Goal: Task Accomplishment & Management: Manage account settings

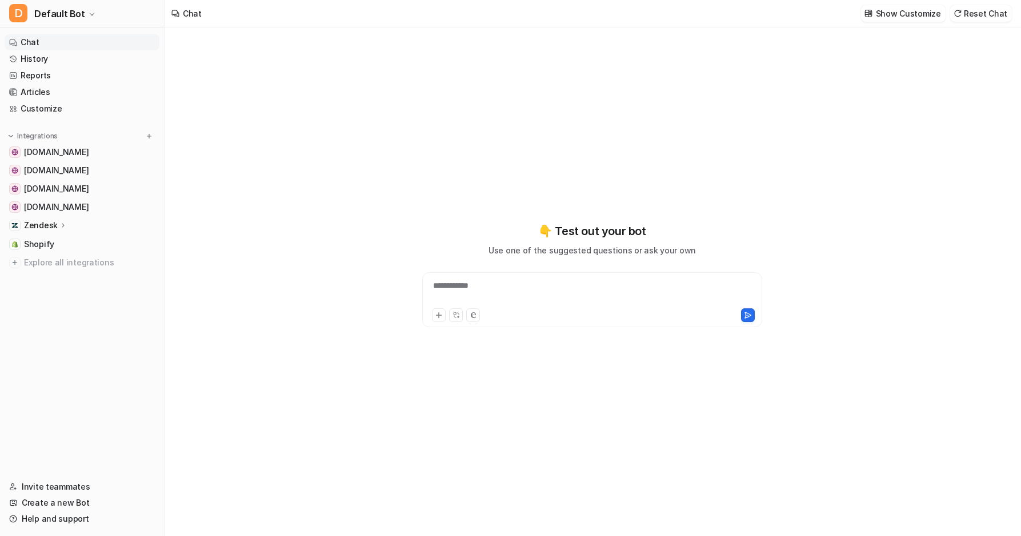
type textarea "**********"
click at [66, 226] on div "Zendesk" at bounding box center [82, 225] width 155 height 16
click at [62, 241] on p "Overview" at bounding box center [51, 241] width 37 height 11
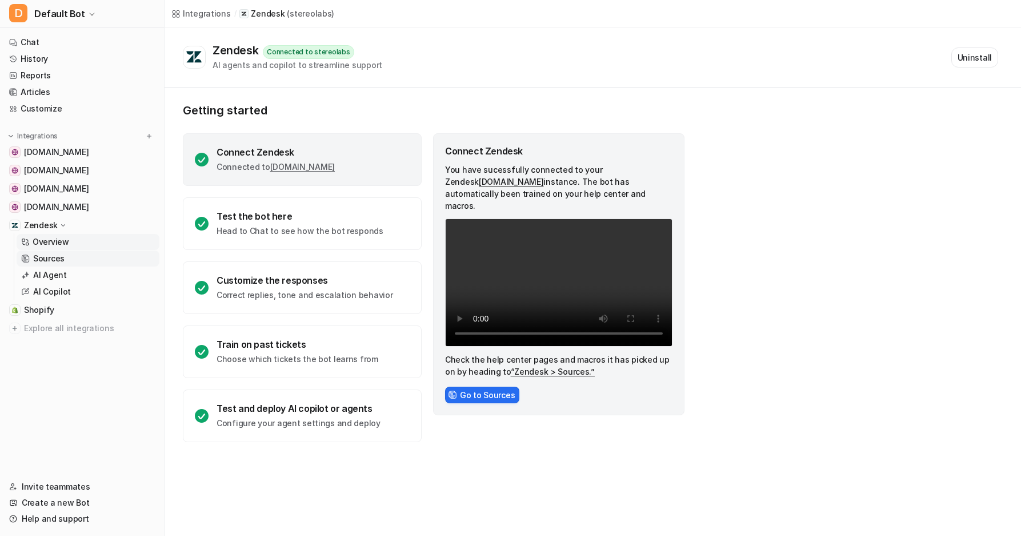
click at [63, 259] on link "Sources" at bounding box center [88, 258] width 143 height 16
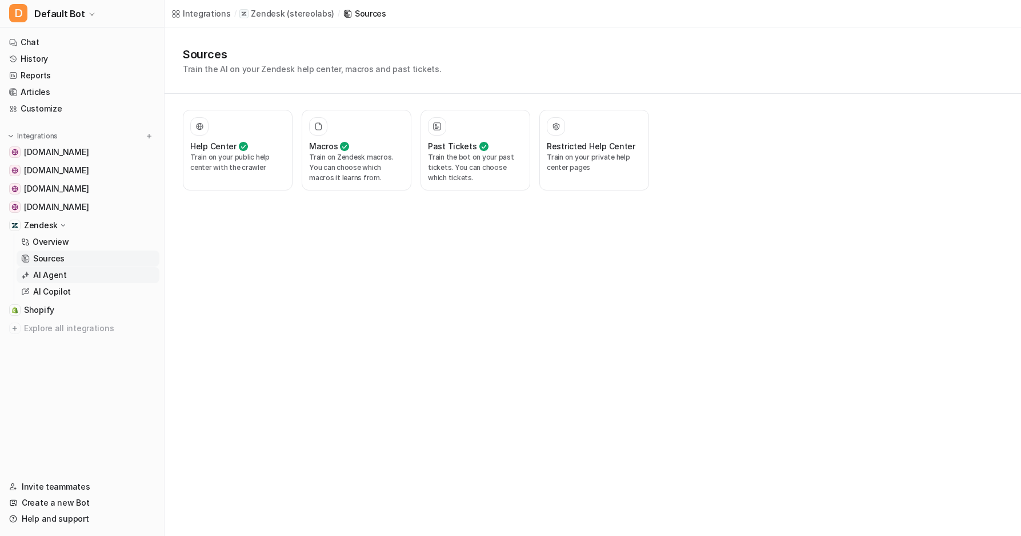
click at [68, 276] on link "AI Agent" at bounding box center [88, 275] width 143 height 16
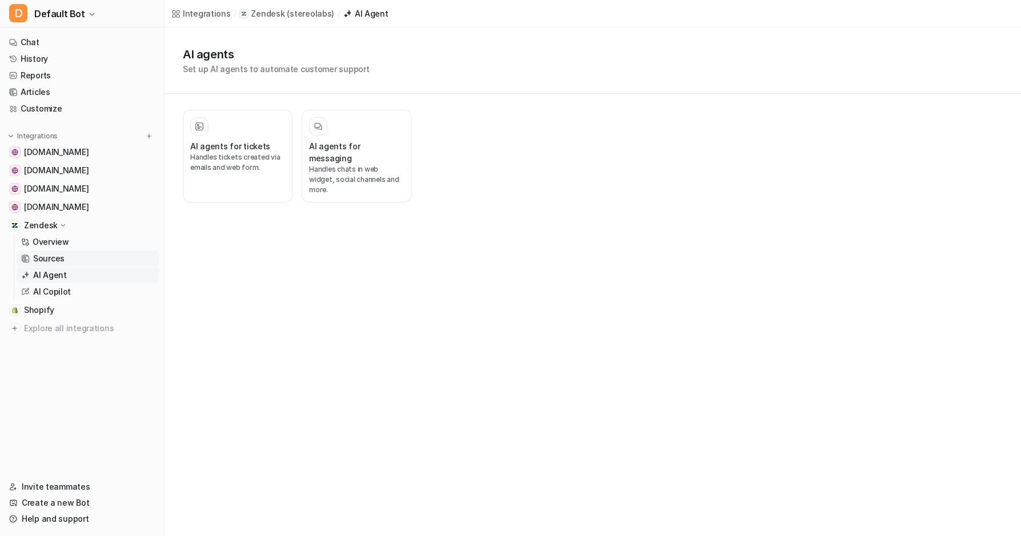
click at [73, 263] on link "Sources" at bounding box center [88, 258] width 143 height 16
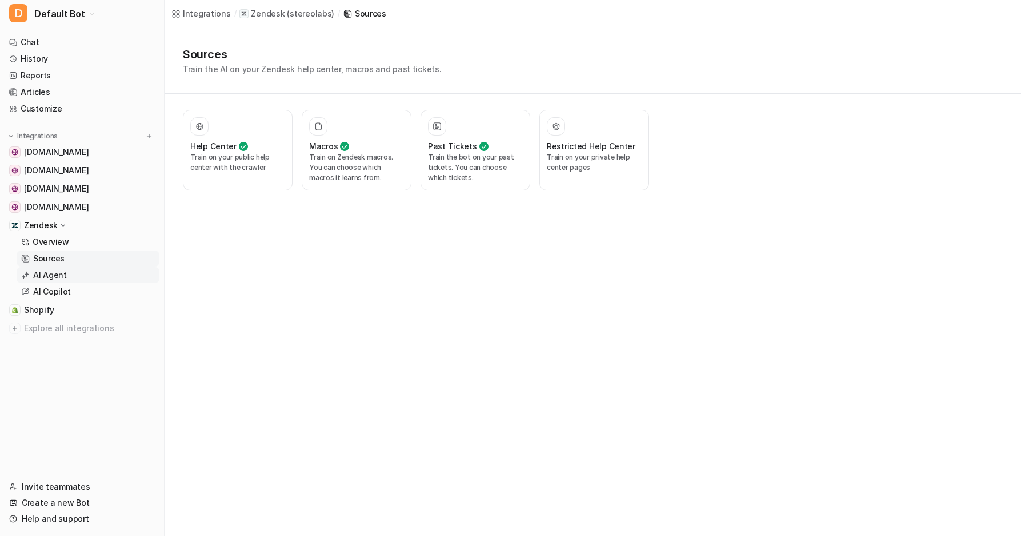
click at [71, 274] on link "AI Agent" at bounding box center [88, 275] width 143 height 16
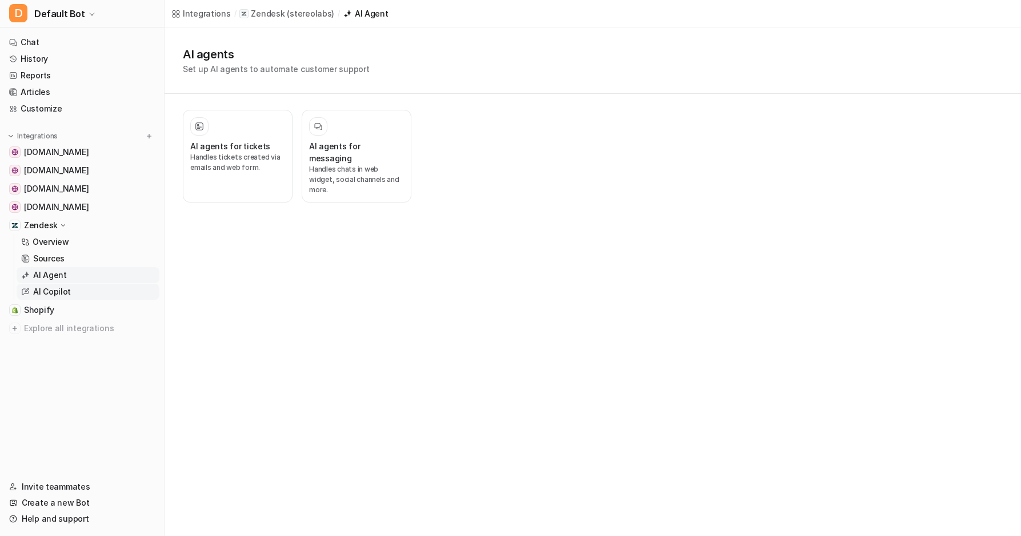
click at [71, 291] on link "AI Copilot" at bounding box center [88, 292] width 143 height 16
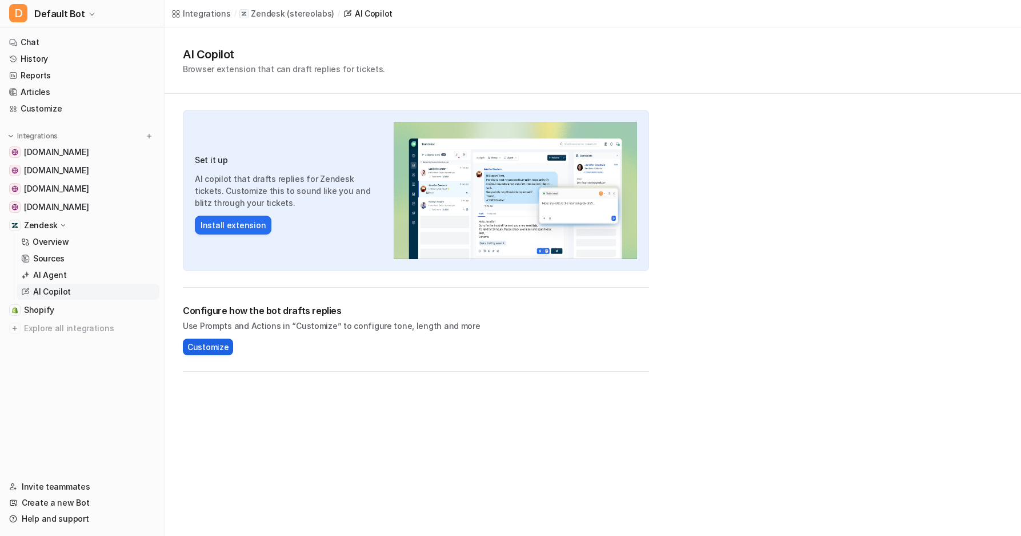
click at [198, 346] on span "Customize" at bounding box center [207, 347] width 41 height 12
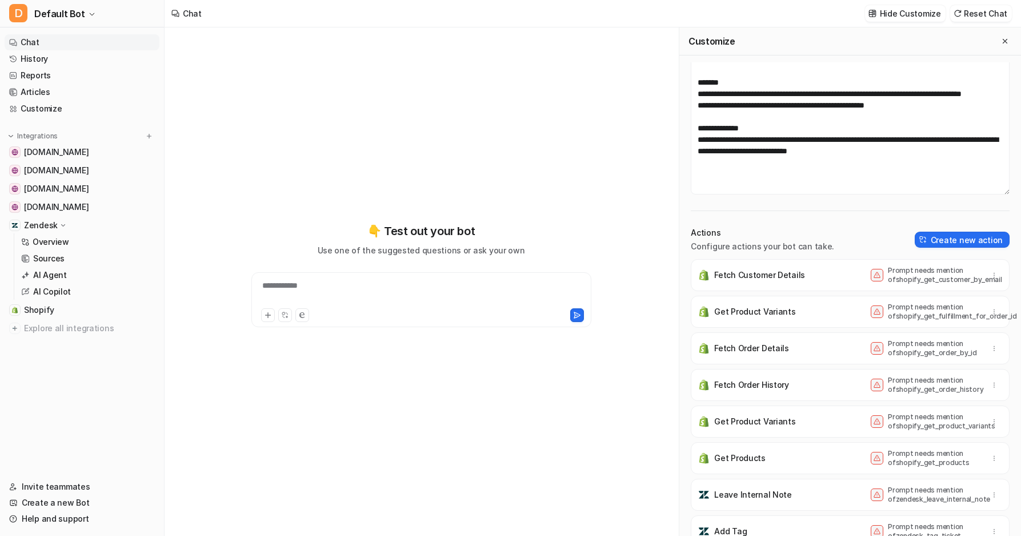
scroll to position [11, 0]
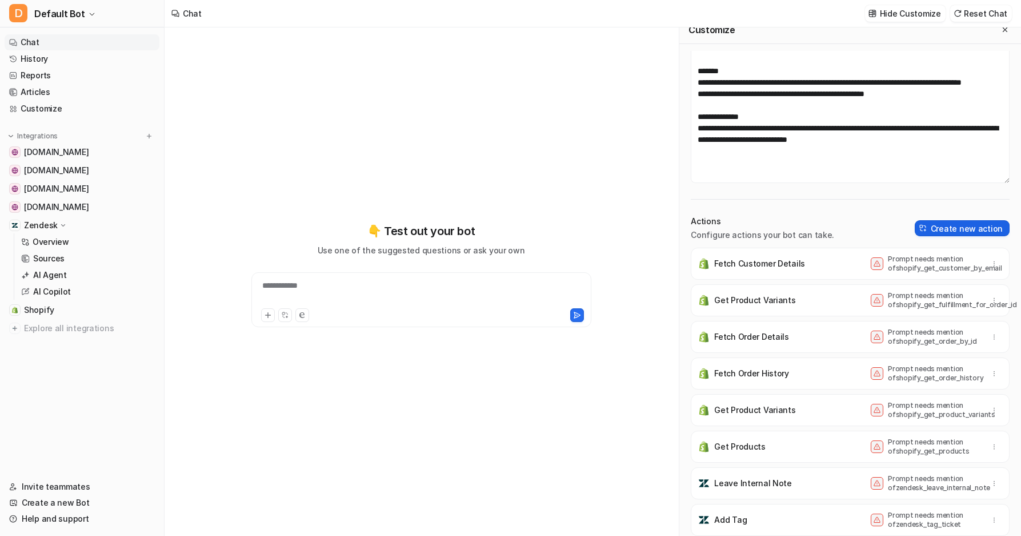
click at [917, 229] on button "Create new action" at bounding box center [962, 228] width 95 height 16
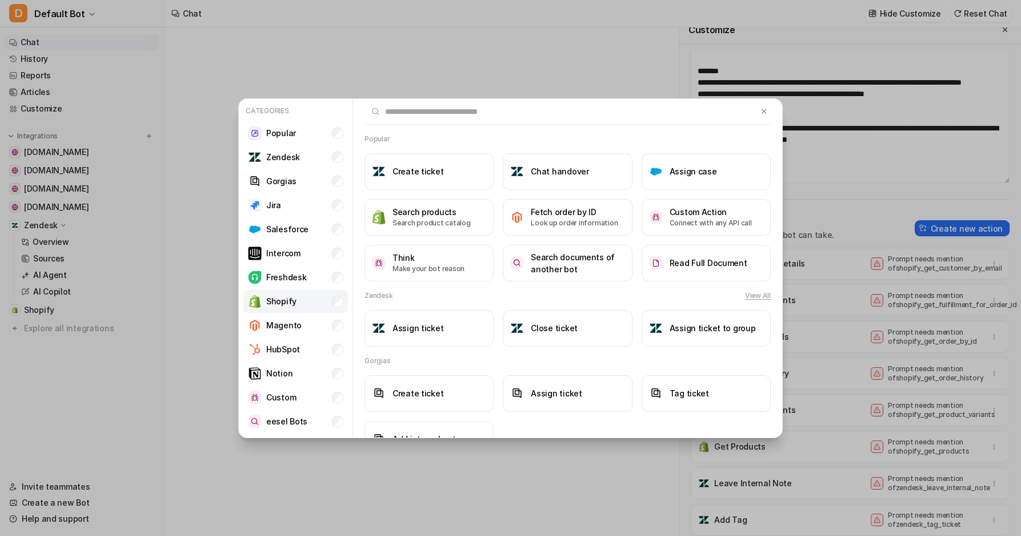
click at [302, 298] on li "Shopify" at bounding box center [296, 301] width 105 height 23
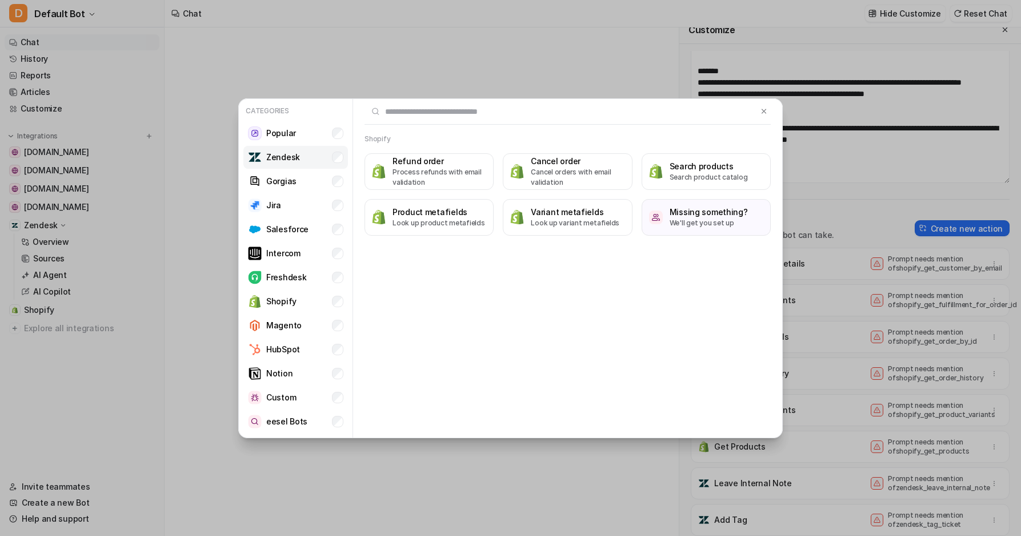
click at [321, 161] on li "Zendesk" at bounding box center [296, 157] width 105 height 23
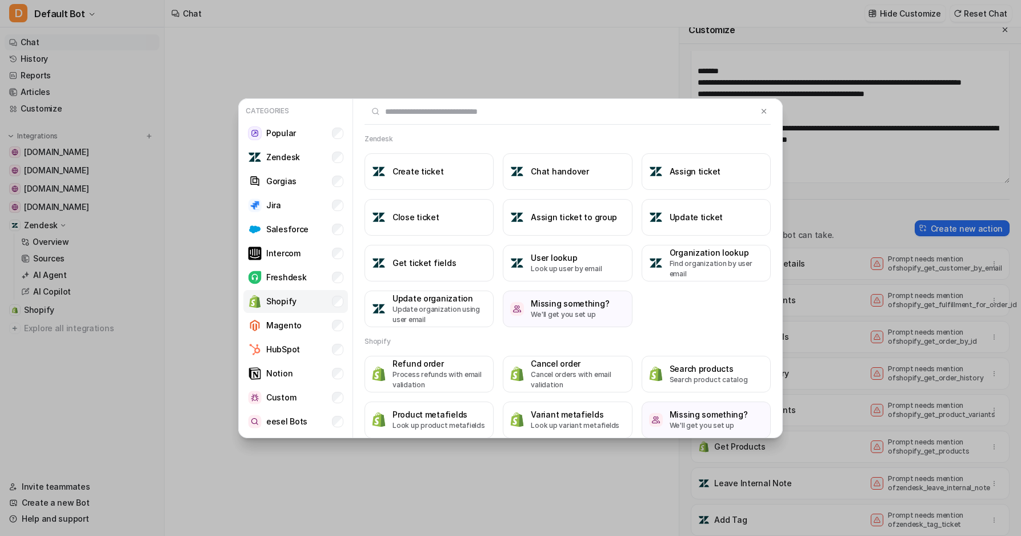
click at [320, 298] on li "Shopify" at bounding box center [296, 301] width 105 height 23
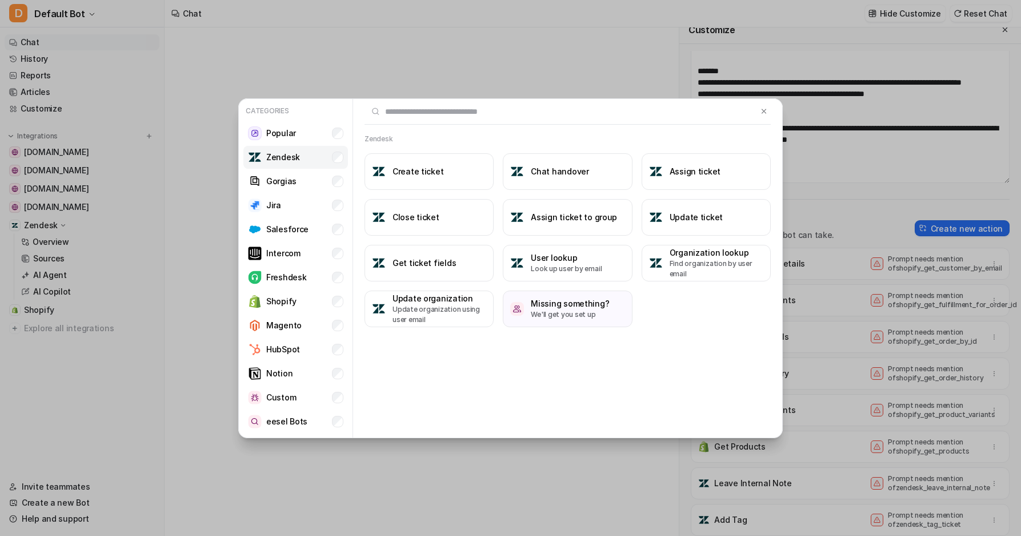
click at [298, 157] on li "Zendesk" at bounding box center [296, 157] width 105 height 23
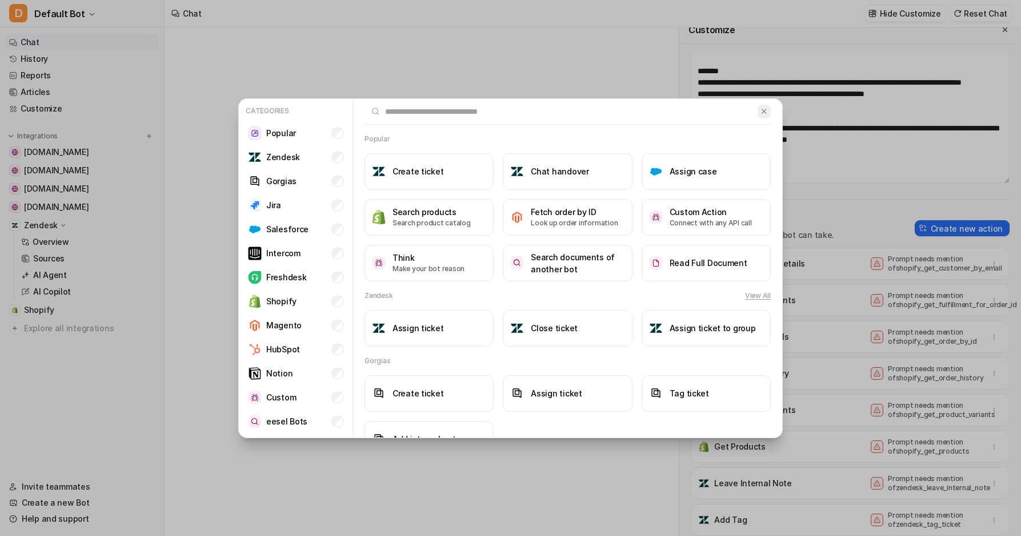
click at [758, 115] on button at bounding box center [764, 112] width 13 height 14
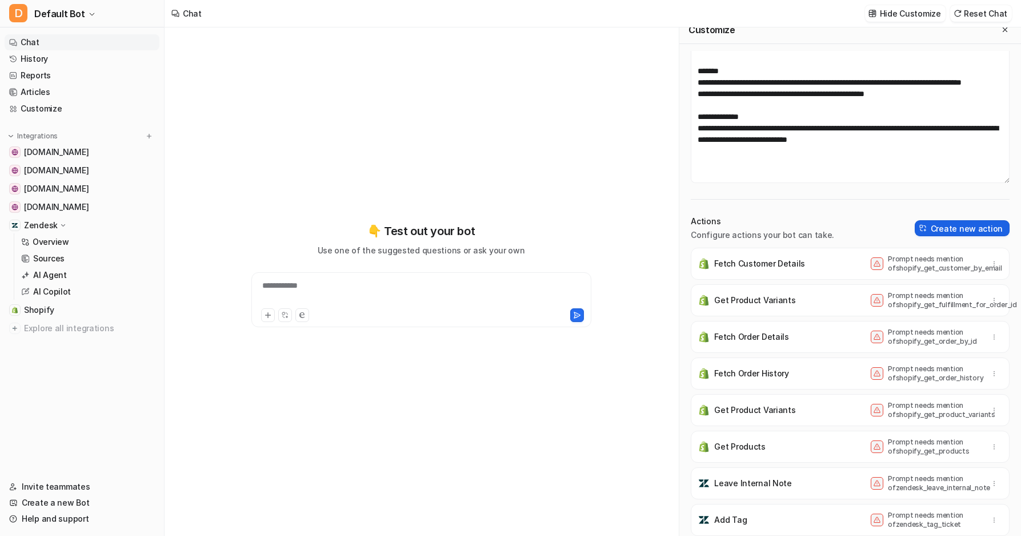
click at [949, 222] on button "Create new action" at bounding box center [962, 228] width 95 height 16
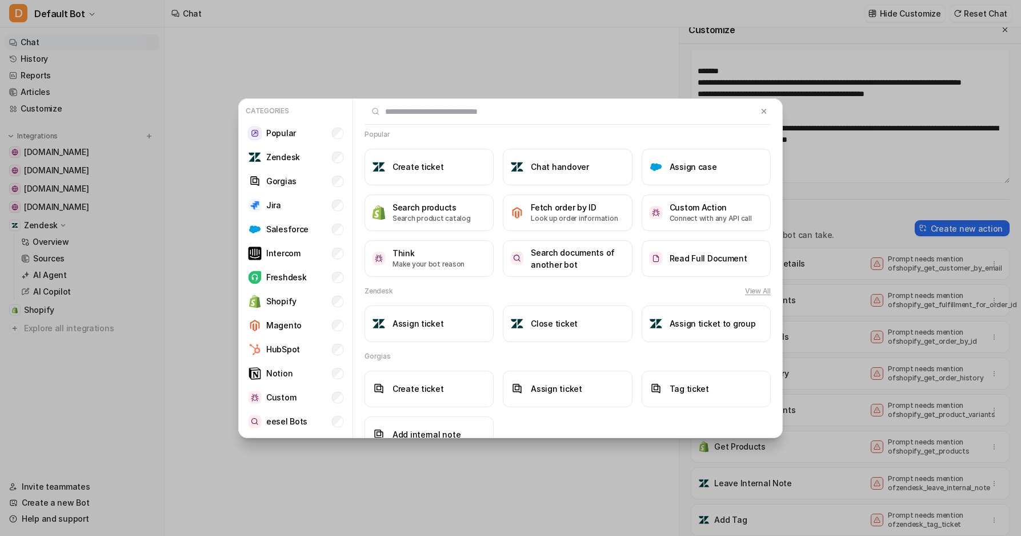
scroll to position [0, 0]
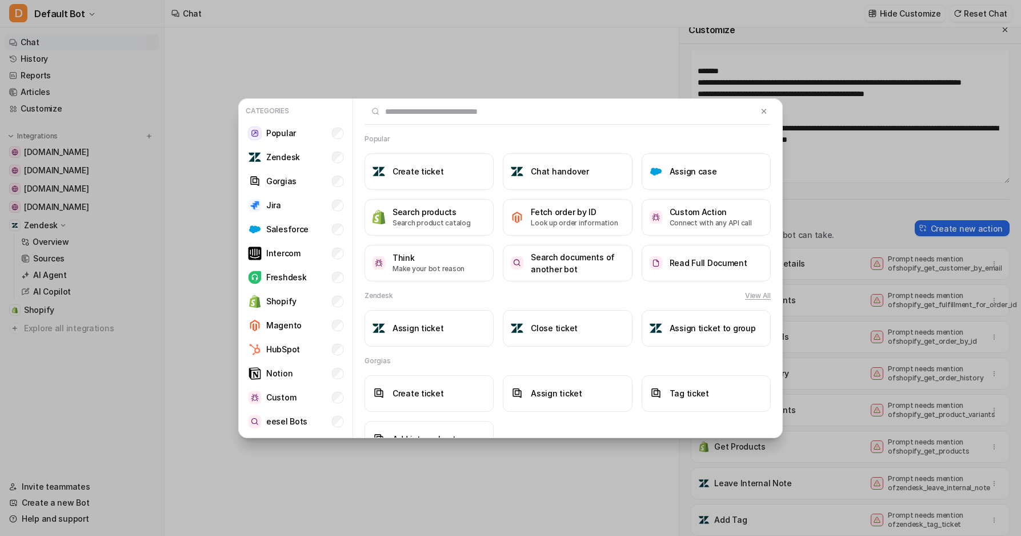
click at [759, 301] on div "Zendesk View All Assign ticket Close ticket Assign ticket to group" at bounding box center [567, 318] width 429 height 56
click at [757, 298] on button "View All" at bounding box center [758, 295] width 26 height 10
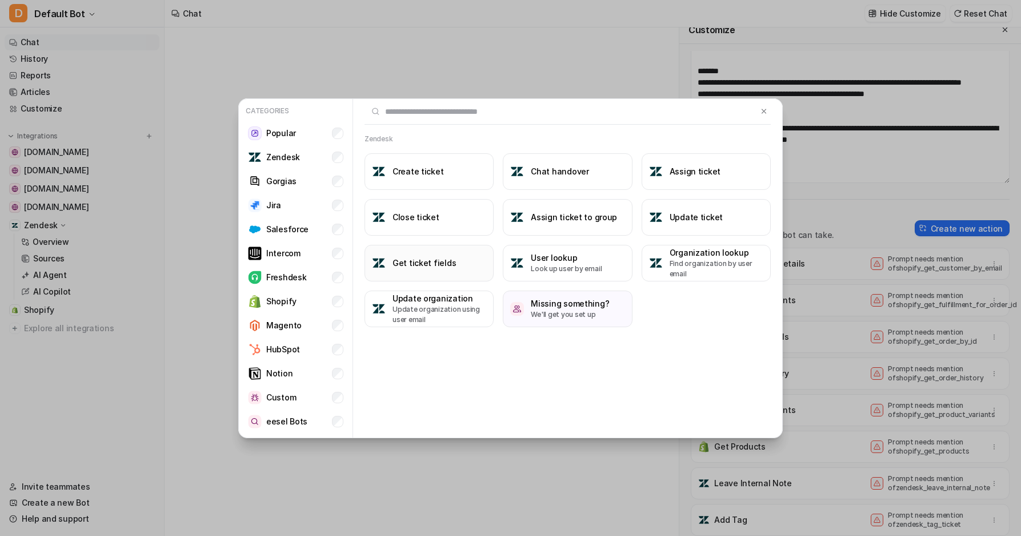
click at [432, 265] on h3 "Get ticket fields" at bounding box center [424, 263] width 63 height 12
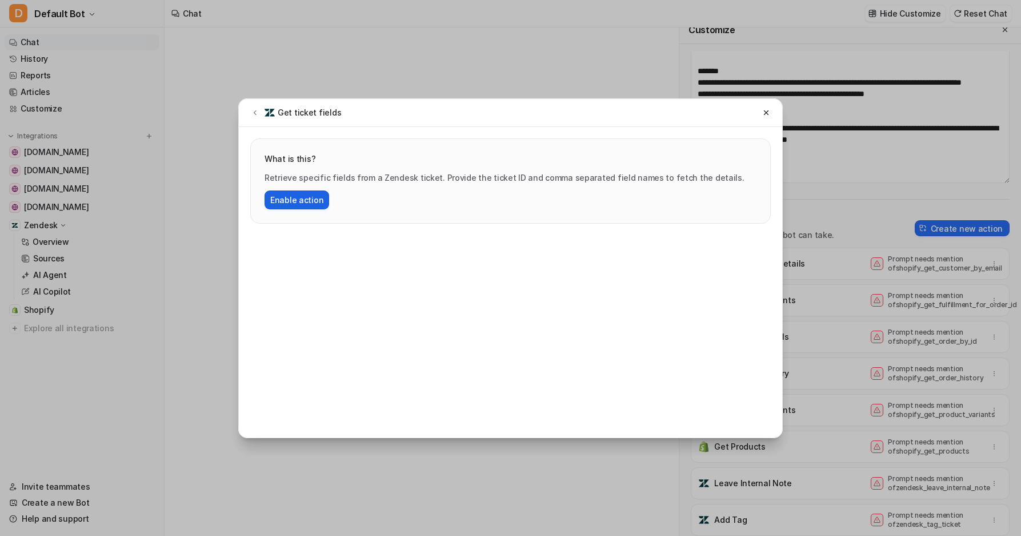
click at [307, 203] on button "Enable action" at bounding box center [297, 199] width 65 height 19
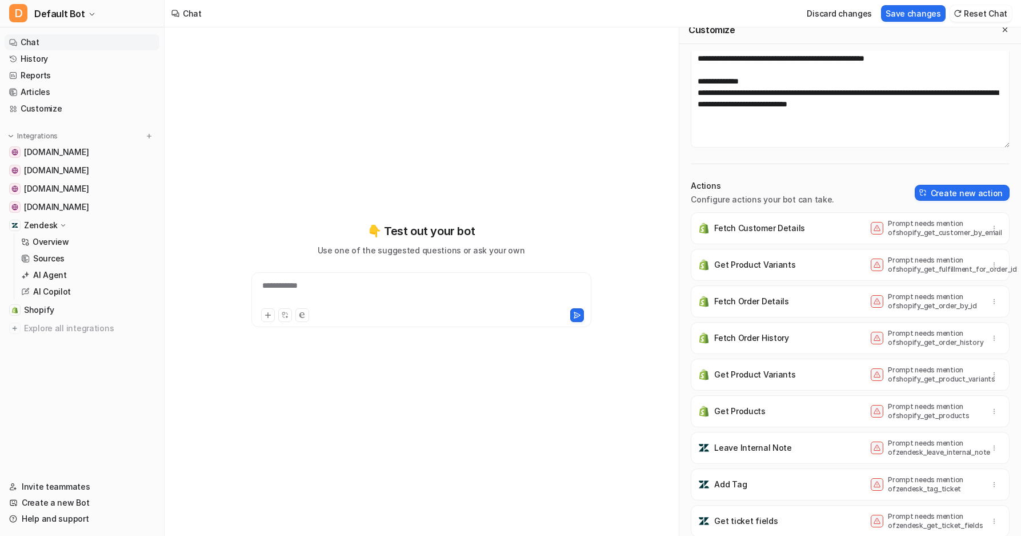
scroll to position [92, 0]
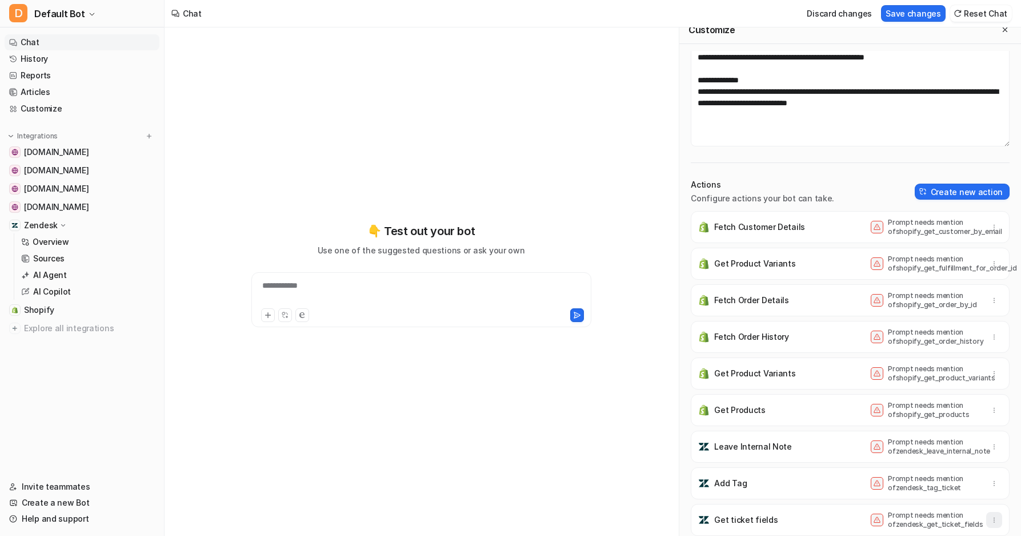
click at [991, 520] on icon "button" at bounding box center [995, 520] width 8 height 8
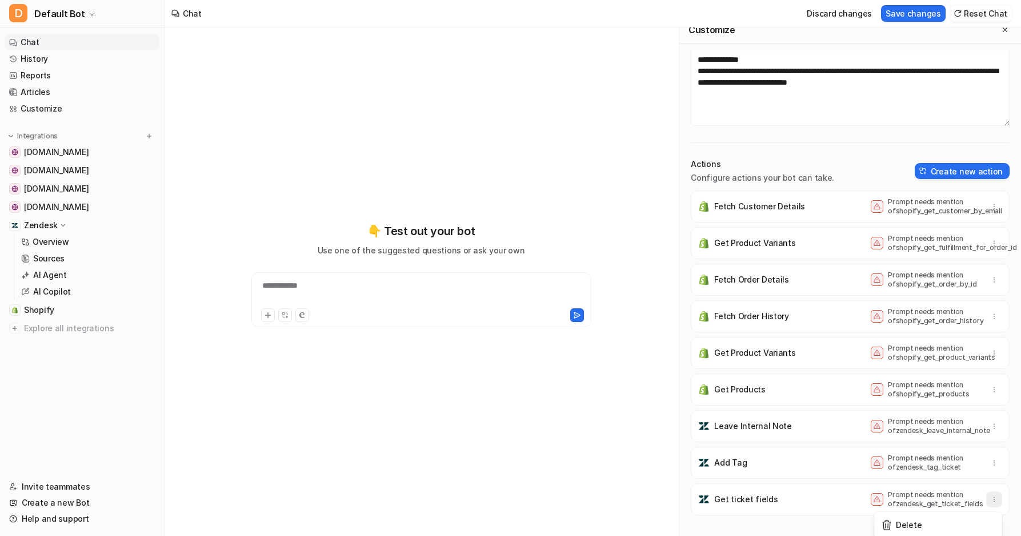
scroll to position [114, 0]
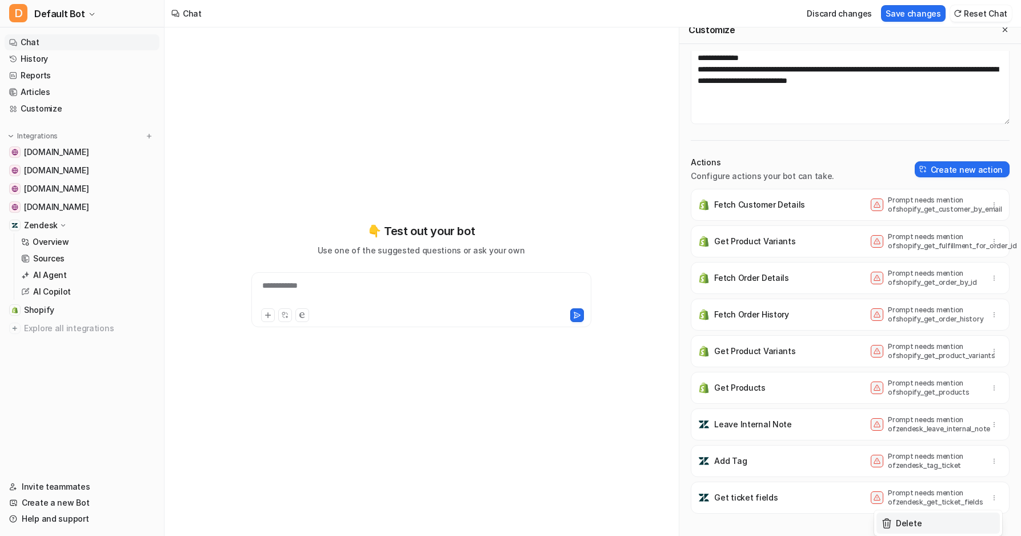
click at [919, 520] on button "Delete" at bounding box center [938, 522] width 123 height 21
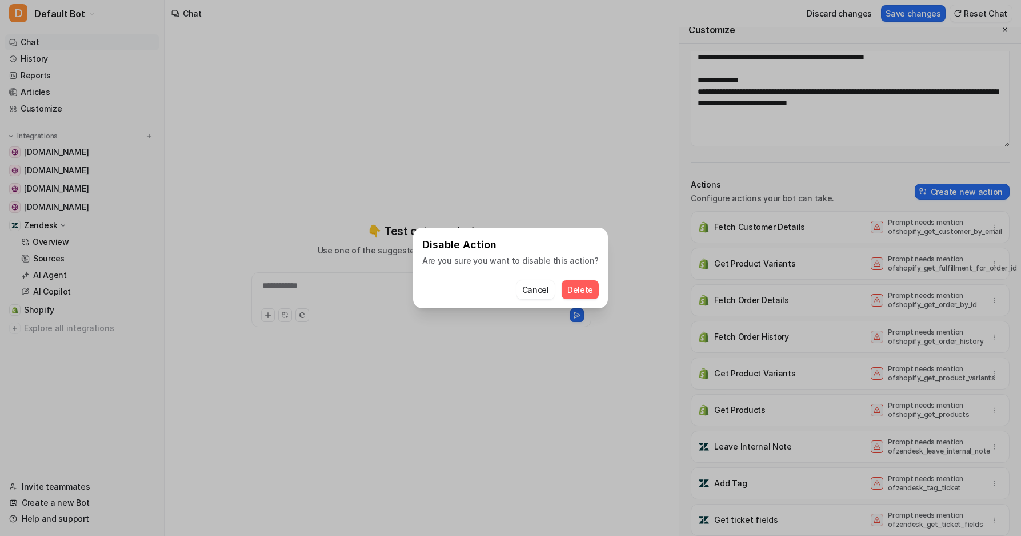
click at [574, 291] on span "Delete" at bounding box center [581, 290] width 26 height 12
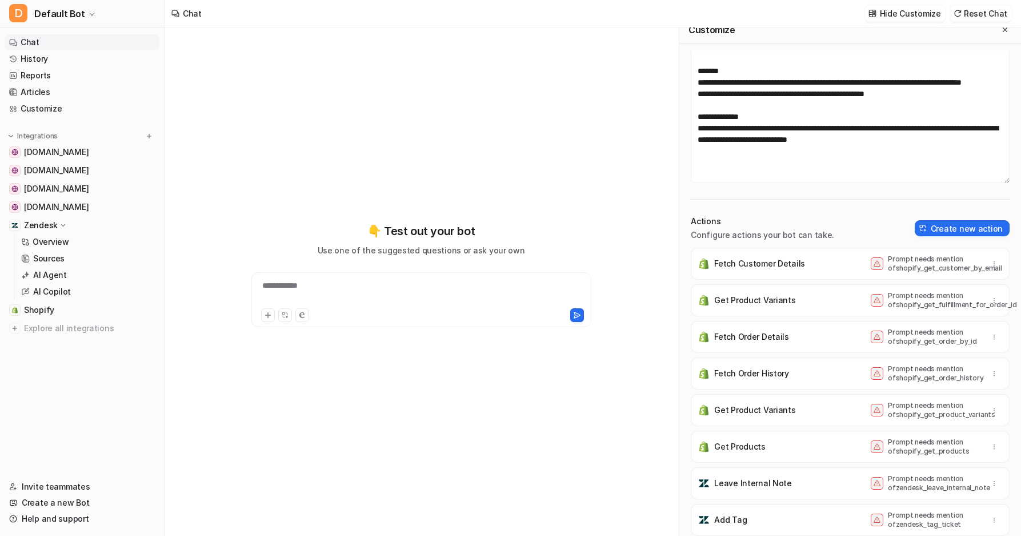
scroll to position [55, 0]
click at [987, 520] on button "button" at bounding box center [995, 520] width 16 height 16
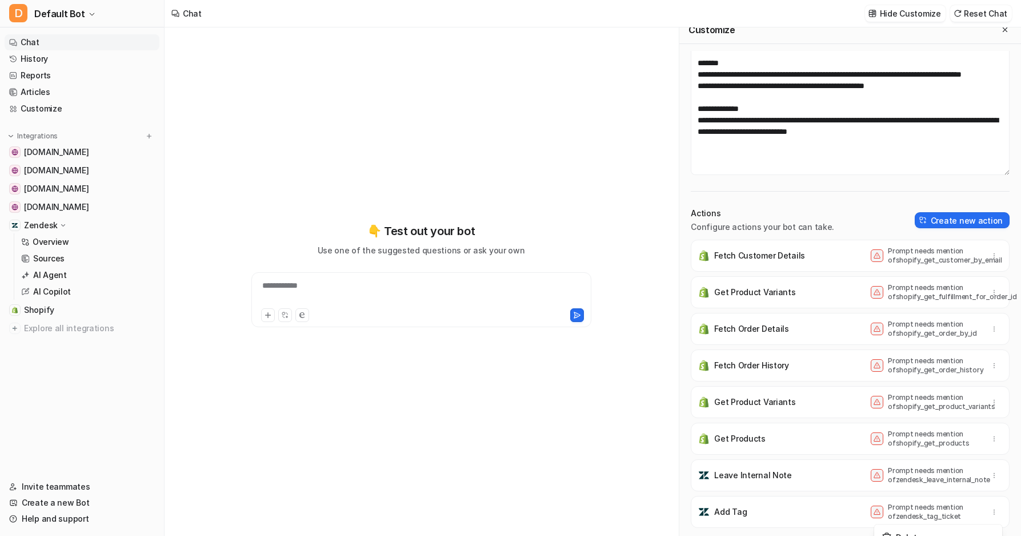
scroll to position [78, 0]
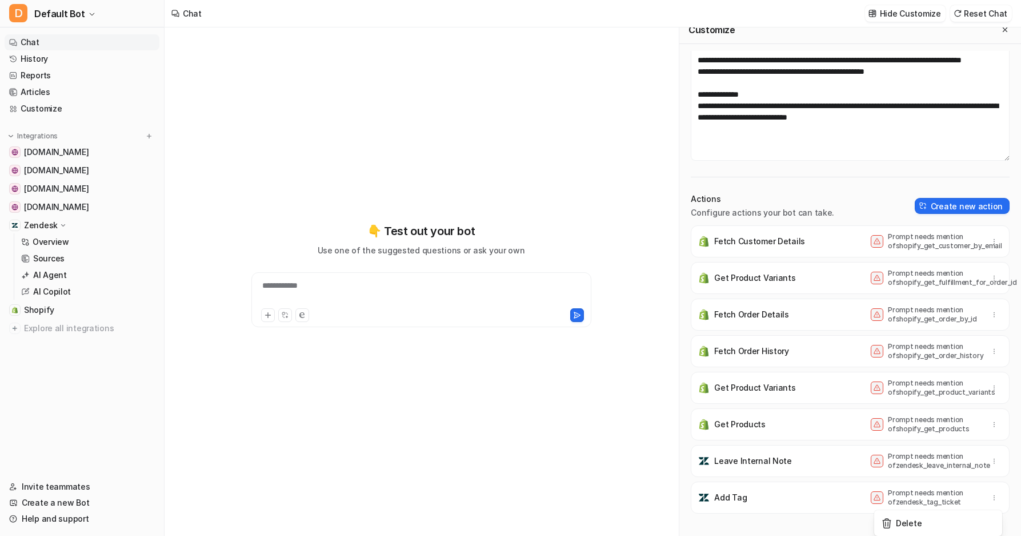
click at [750, 488] on div "Add Tag Prompt needs mention of zendesk_tag_ticket [GEOGRAPHIC_DATA]" at bounding box center [850, 497] width 309 height 32
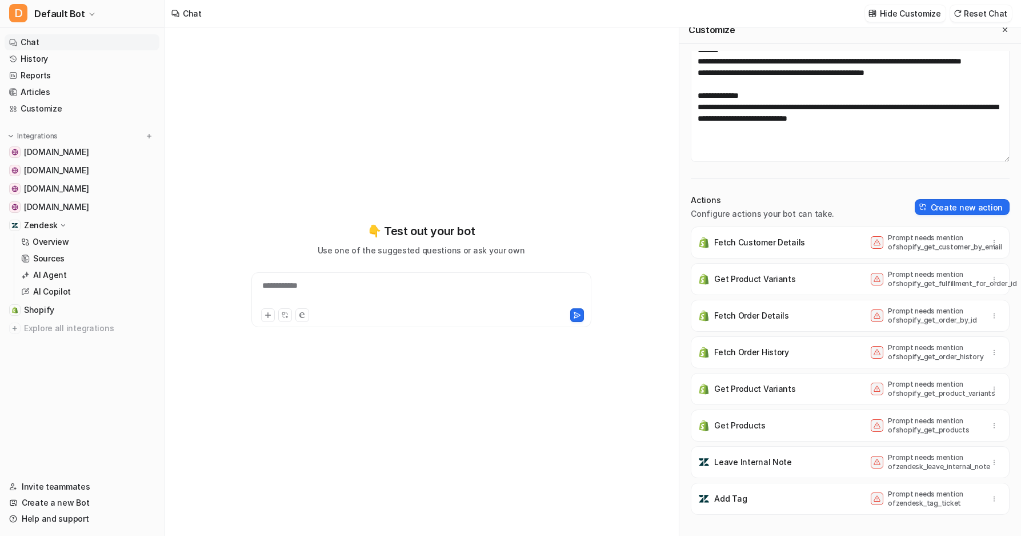
scroll to position [55, 0]
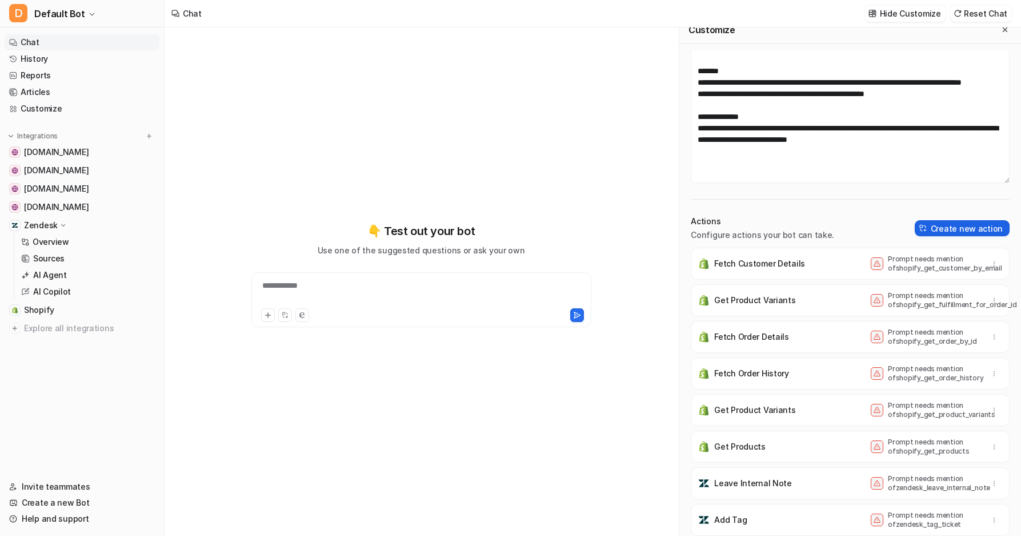
click at [931, 229] on button "Create new action" at bounding box center [962, 228] width 95 height 16
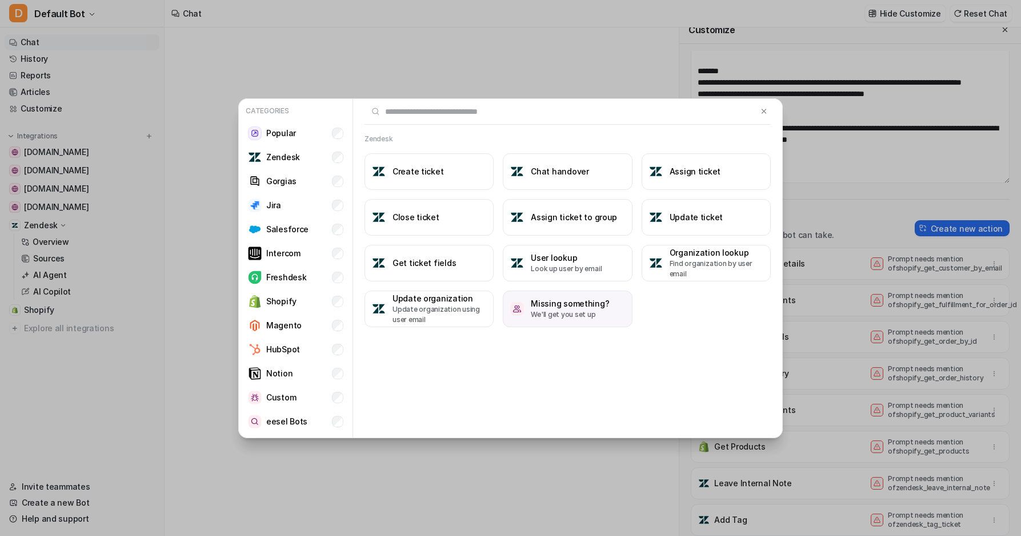
click at [566, 322] on button "Missing something? We'll get you set up" at bounding box center [567, 308] width 129 height 37
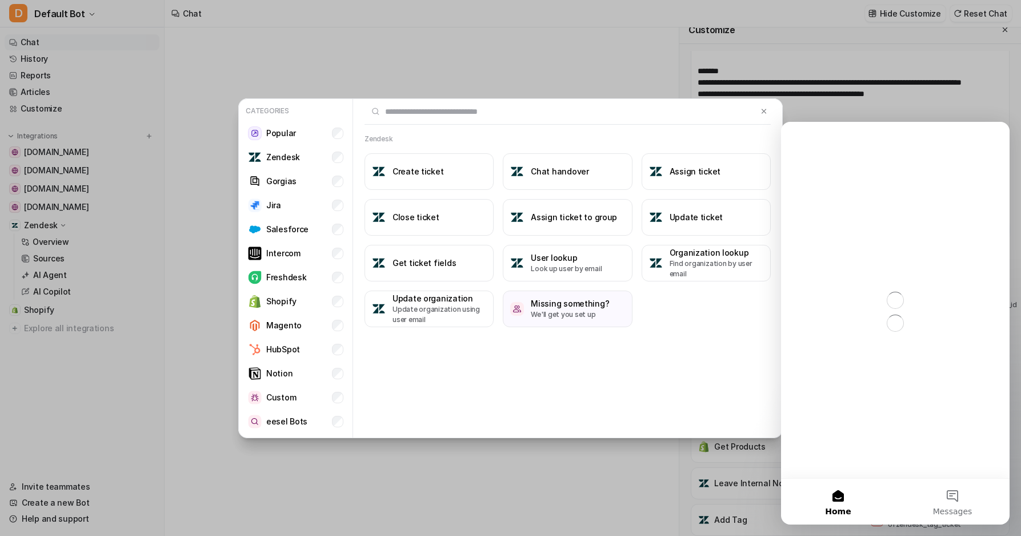
scroll to position [0, 0]
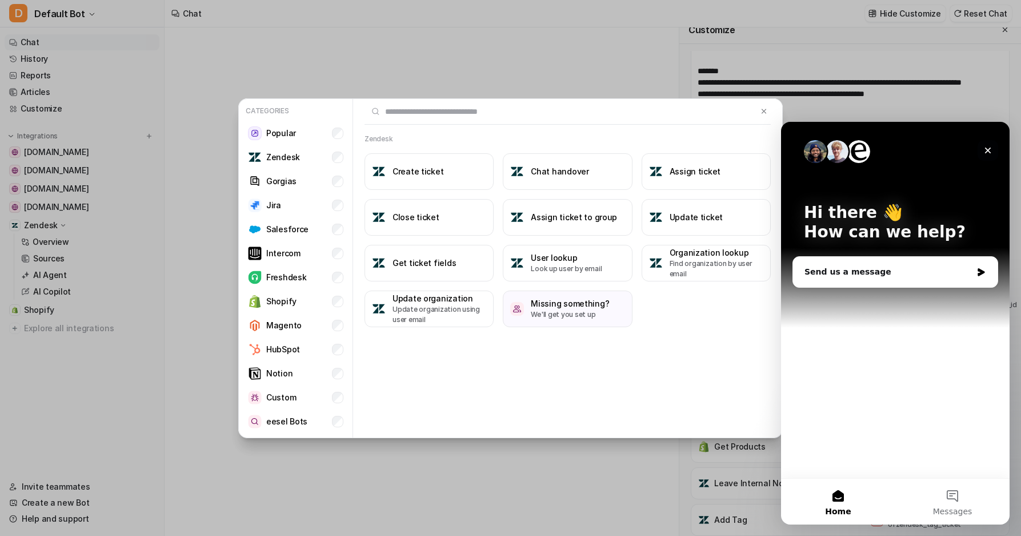
click at [983, 149] on div "Close" at bounding box center [988, 150] width 21 height 21
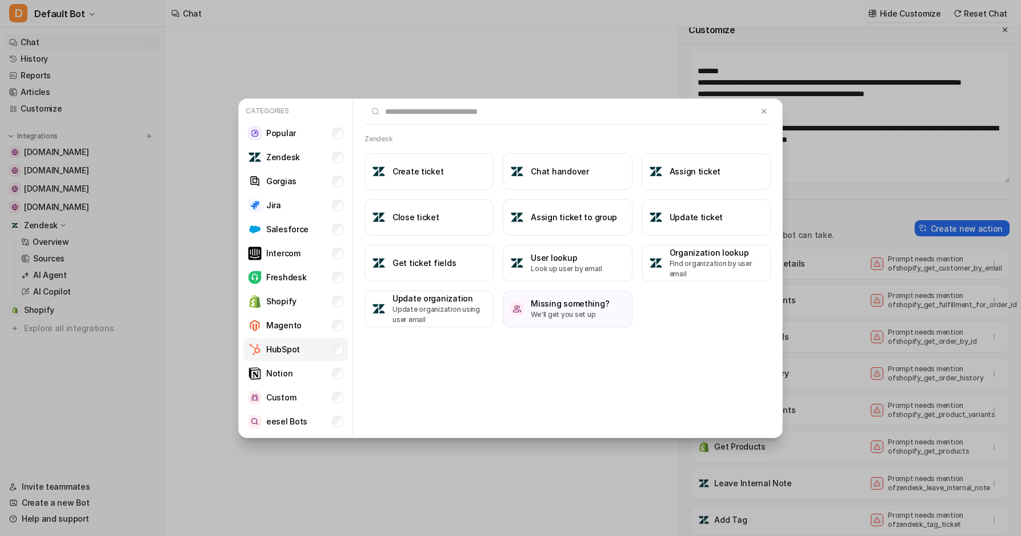
click at [284, 353] on p "HubSpot" at bounding box center [283, 349] width 34 height 12
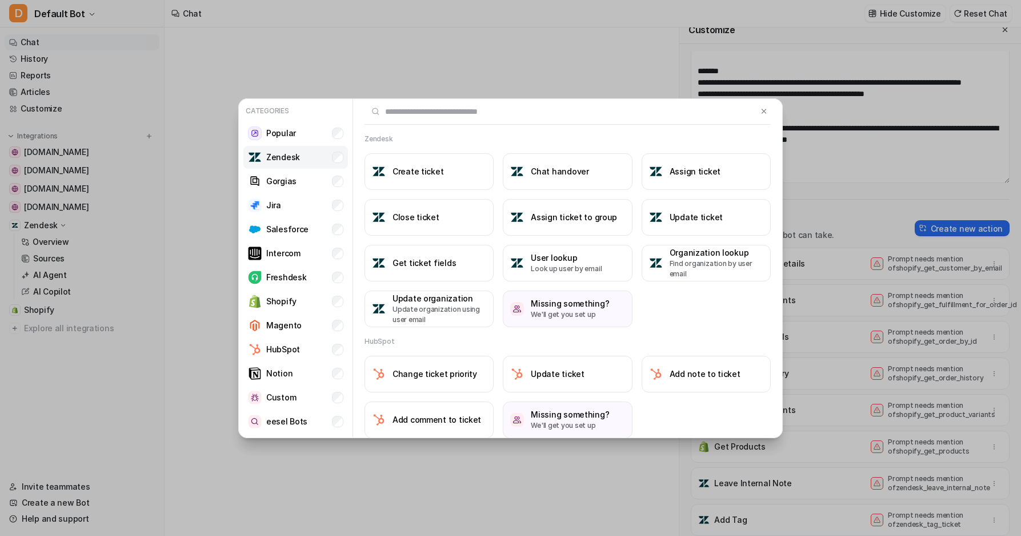
click at [300, 160] on li "Zendesk" at bounding box center [296, 157] width 105 height 23
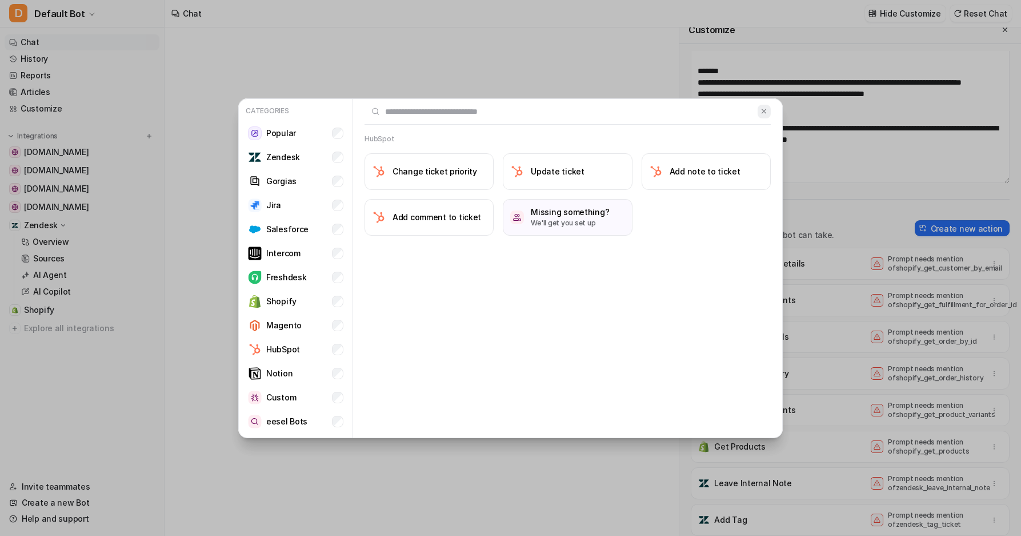
click at [758, 111] on button at bounding box center [764, 112] width 13 height 14
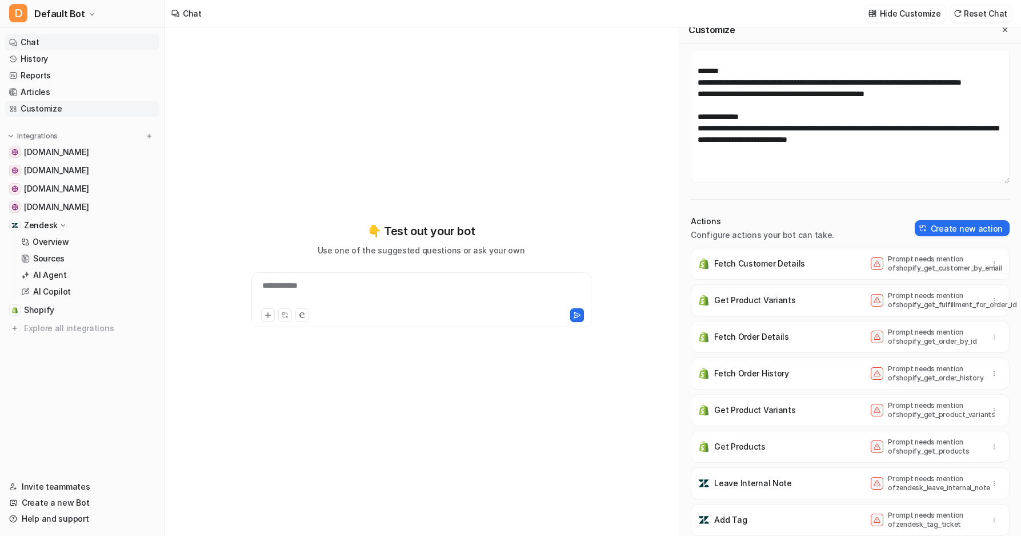
click at [73, 109] on link "Customize" at bounding box center [82, 109] width 155 height 16
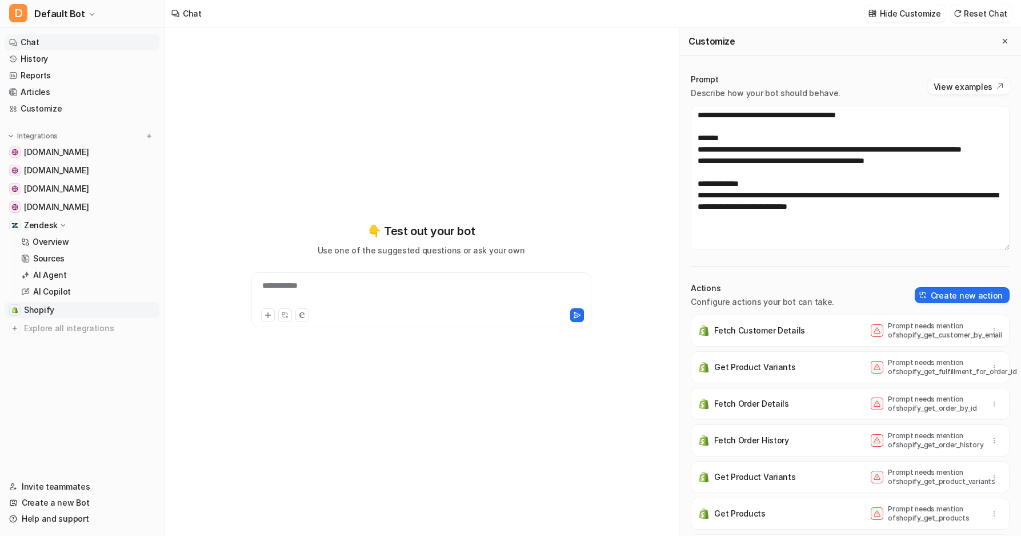
click at [70, 312] on link "Shopify" at bounding box center [82, 310] width 155 height 16
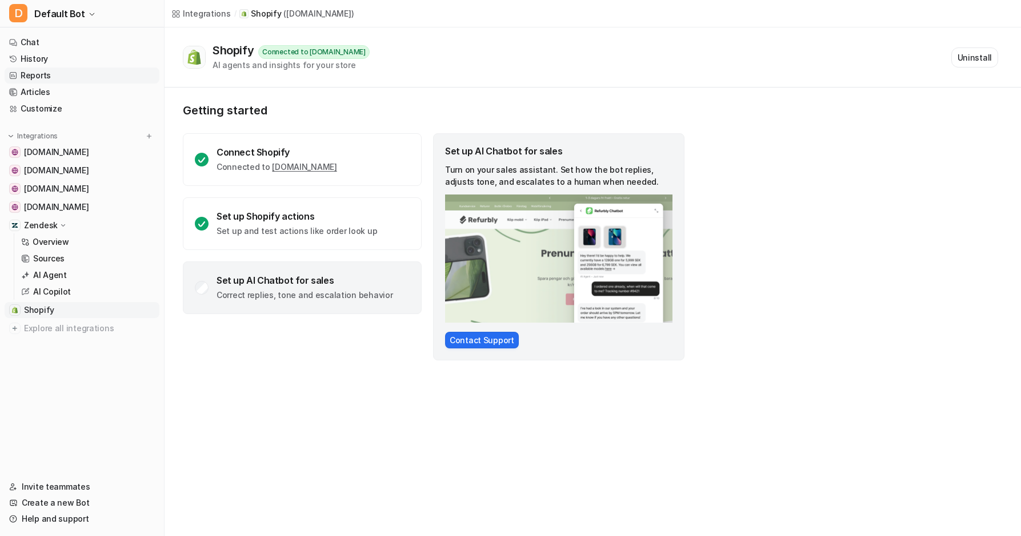
click at [74, 77] on link "Reports" at bounding box center [82, 75] width 155 height 16
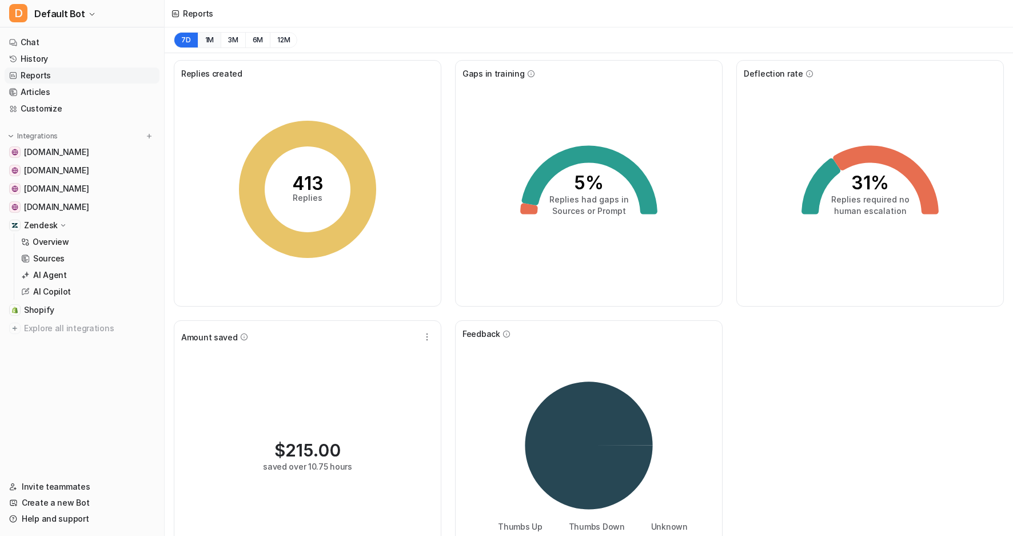
click at [202, 40] on button "1M" at bounding box center [209, 40] width 23 height 16
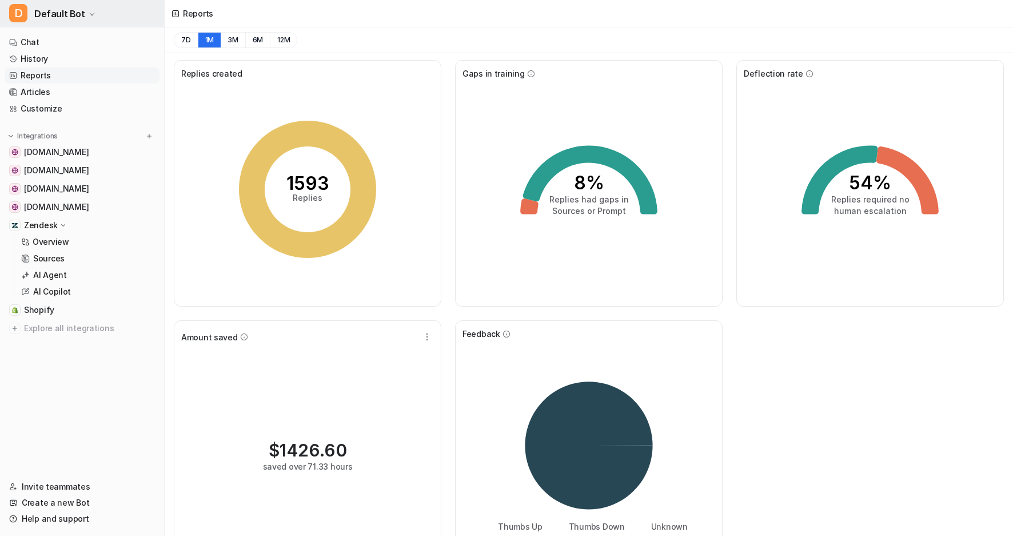
click at [75, 17] on span "Default Bot" at bounding box center [59, 14] width 51 height 16
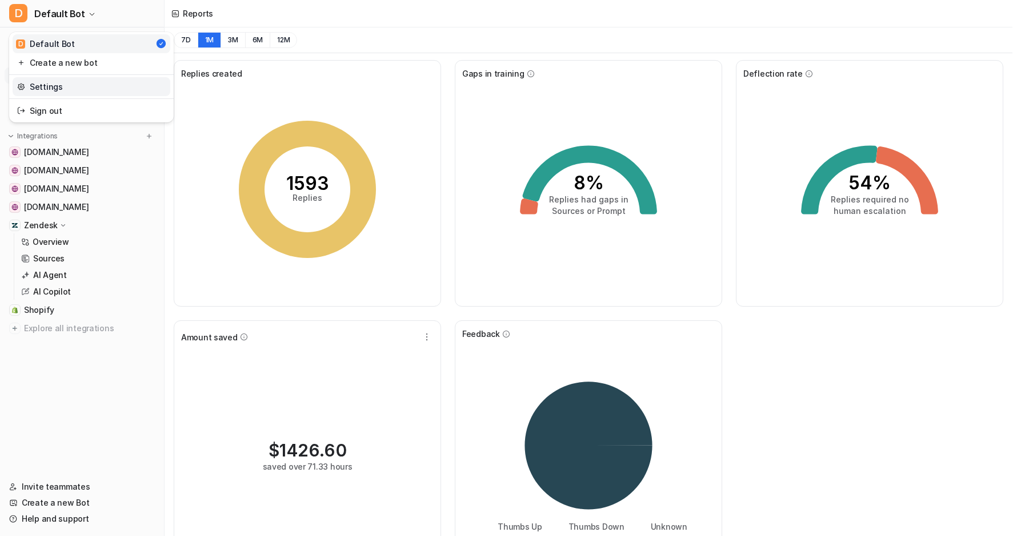
click at [95, 87] on link "Settings" at bounding box center [92, 86] width 158 height 19
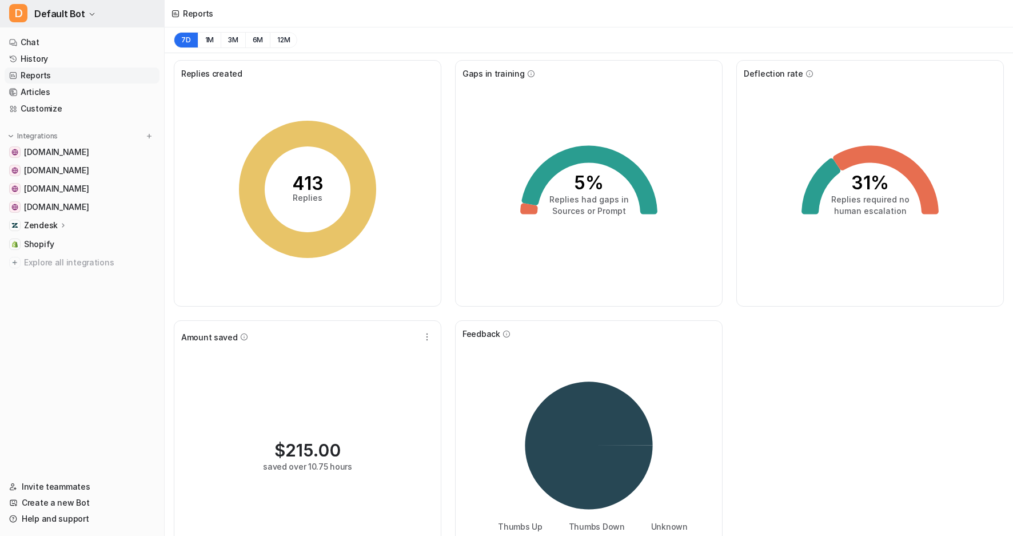
click at [87, 21] on button "D Default Bot" at bounding box center [82, 13] width 164 height 27
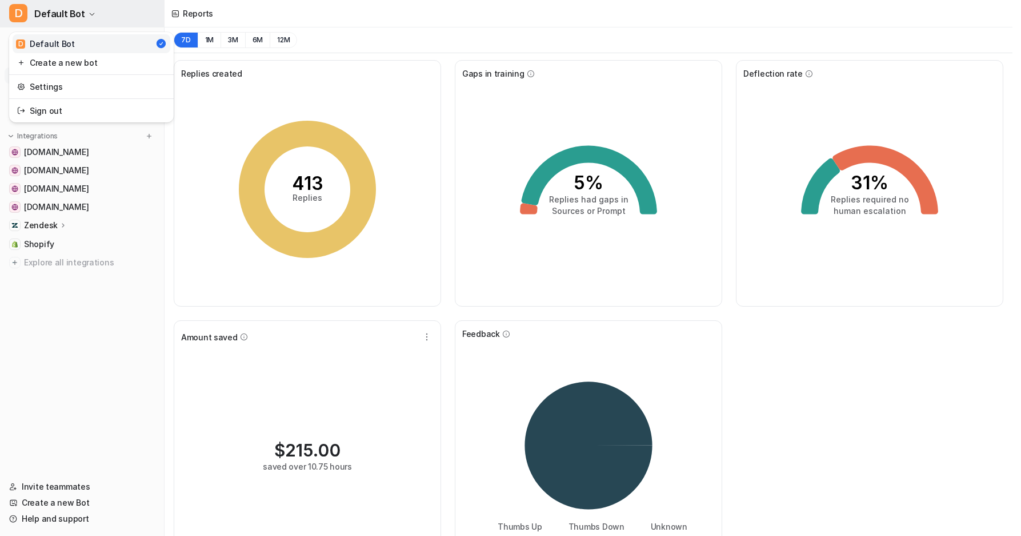
click at [89, 17] on icon "button" at bounding box center [92, 14] width 7 height 7
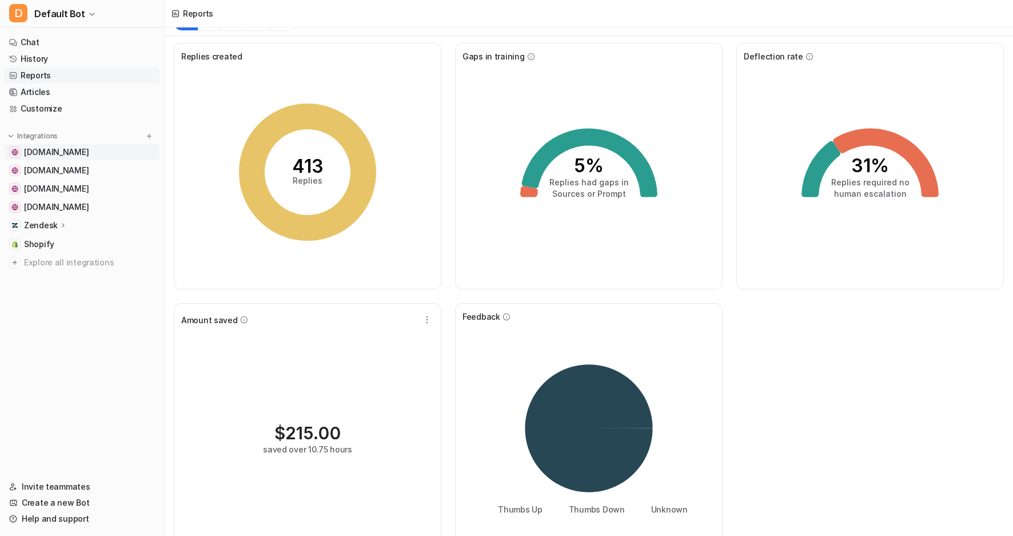
scroll to position [44, 0]
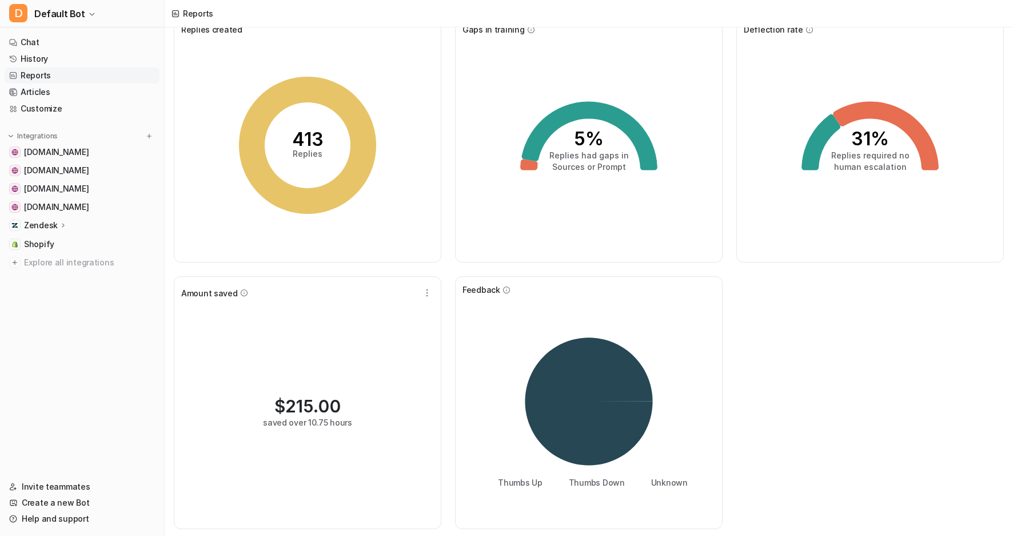
click at [96, 228] on div "Zendesk" at bounding box center [82, 225] width 155 height 16
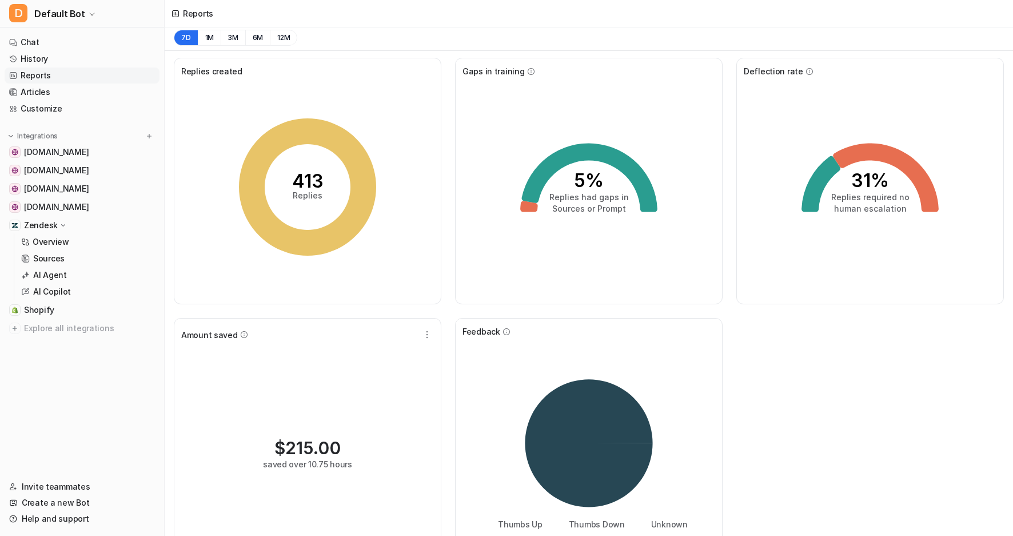
scroll to position [0, 0]
